Goal: Information Seeking & Learning: Learn about a topic

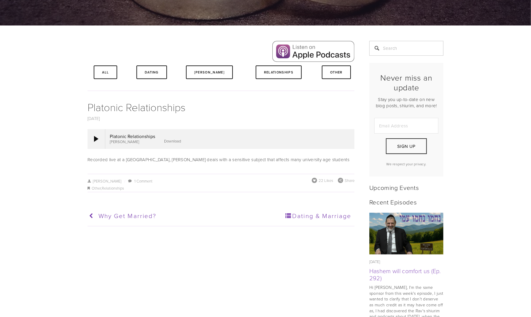
scroll to position [92, 0]
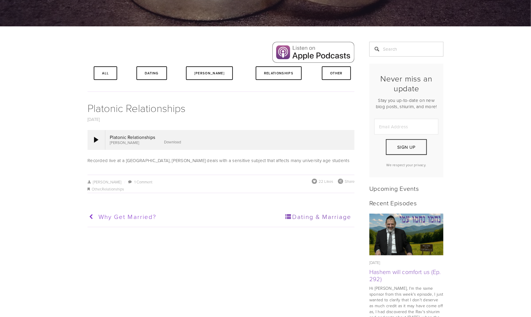
click at [140, 211] on link "Why get Married?" at bounding box center [153, 217] width 131 height 15
click at [323, 219] on link "Dating & Marriage" at bounding box center [285, 217] width 131 height 15
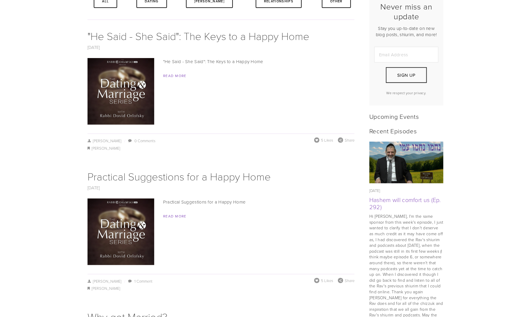
scroll to position [163, 0]
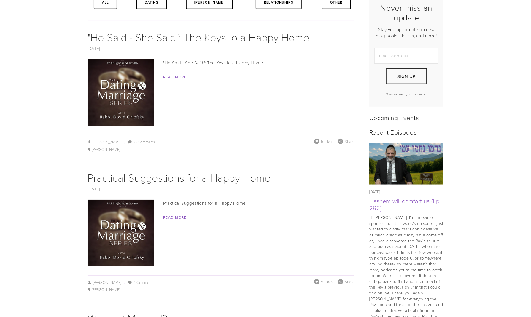
click at [115, 229] on img at bounding box center [121, 233] width 67 height 67
